Goal: Find specific page/section

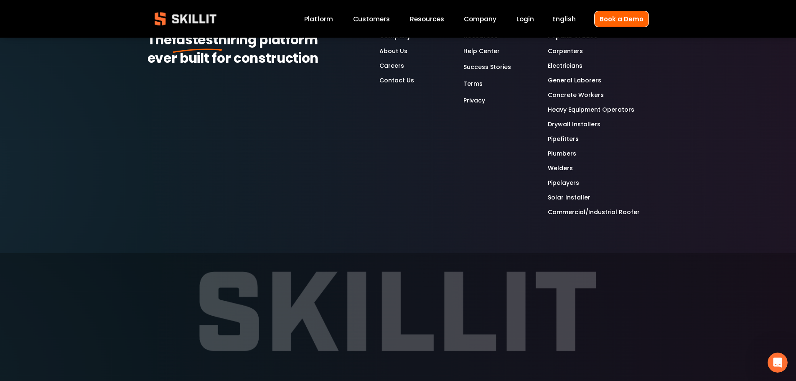
scroll to position [2364, 0]
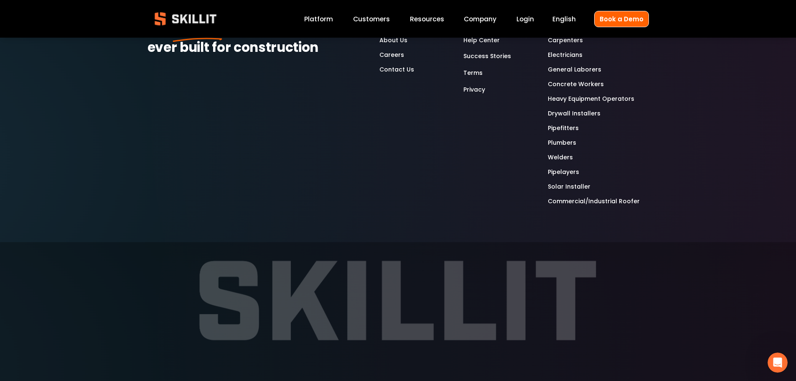
click at [569, 79] on link "Concrete Workers" at bounding box center [576, 84] width 56 height 10
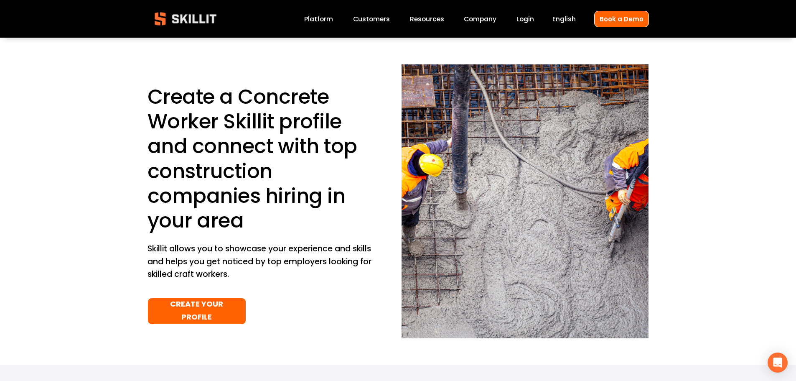
click at [198, 23] on img at bounding box center [186, 18] width 76 height 25
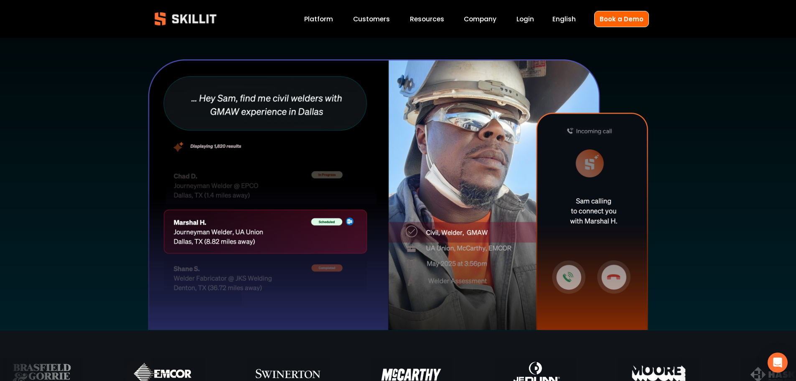
scroll to position [251, 0]
